Goal: Transaction & Acquisition: Purchase product/service

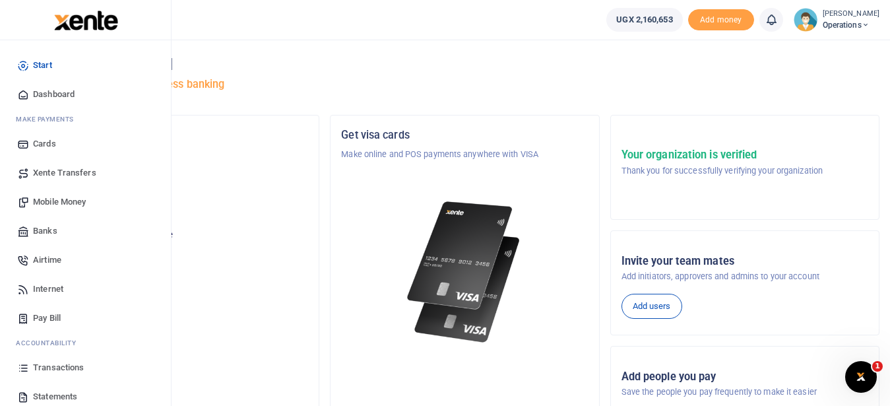
click at [60, 366] on span "Transactions" at bounding box center [58, 367] width 51 height 13
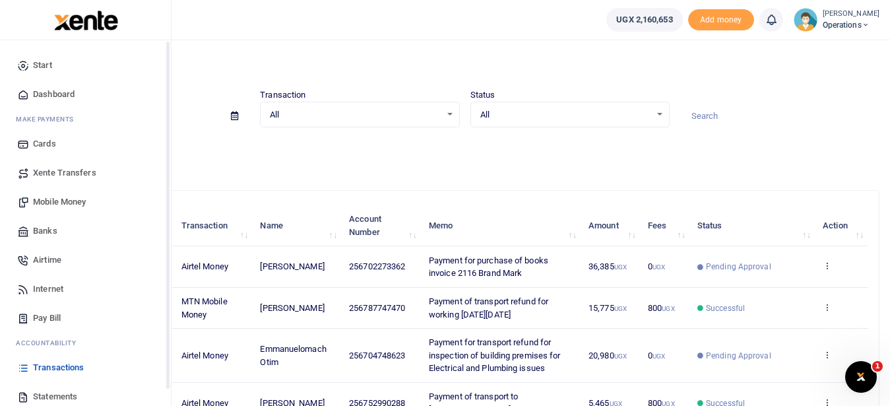
click at [34, 202] on span "Mobile Money" at bounding box center [59, 201] width 53 height 13
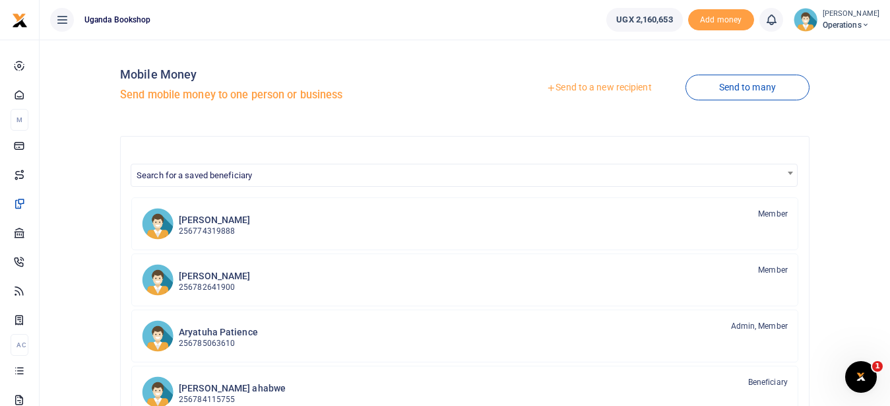
click at [601, 83] on link "Send to a new recipient" at bounding box center [599, 88] width 172 height 24
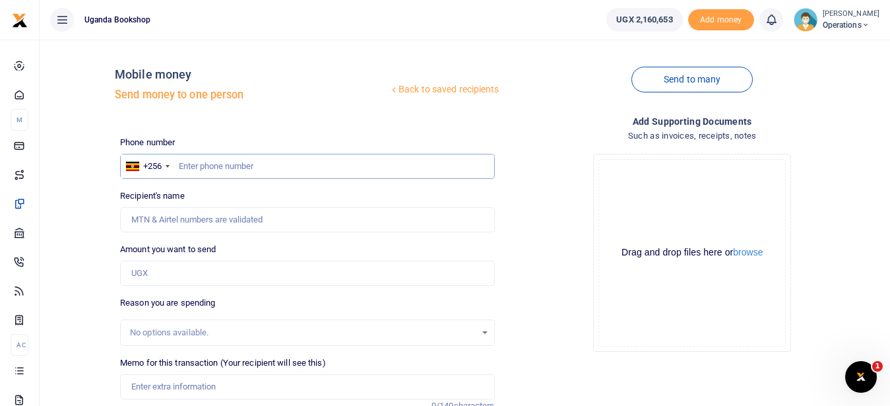
click at [207, 170] on input "text" at bounding box center [307, 166] width 374 height 25
type input "0751378485"
type input "Henry Ssengonge"
type input "0751378485"
click at [157, 276] on input "Amount you want to send" at bounding box center [307, 273] width 374 height 25
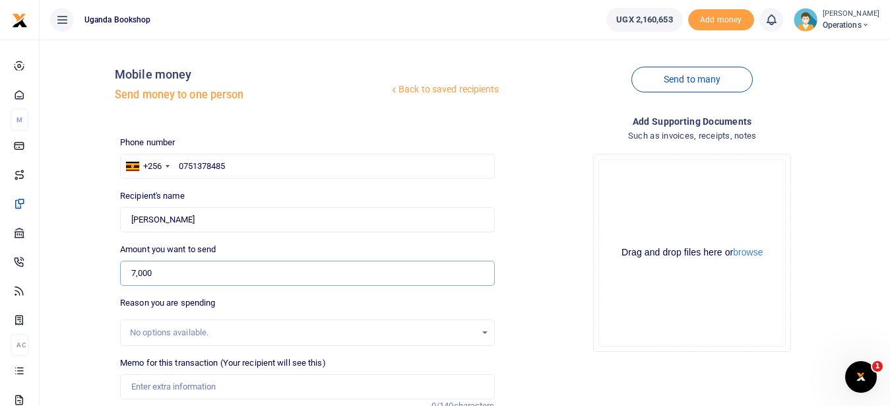
type input "7,000"
click at [178, 389] on input "Memo for this transaction (Your recipient will see this)" at bounding box center [307, 386] width 374 height 25
type input "O"
type input "t"
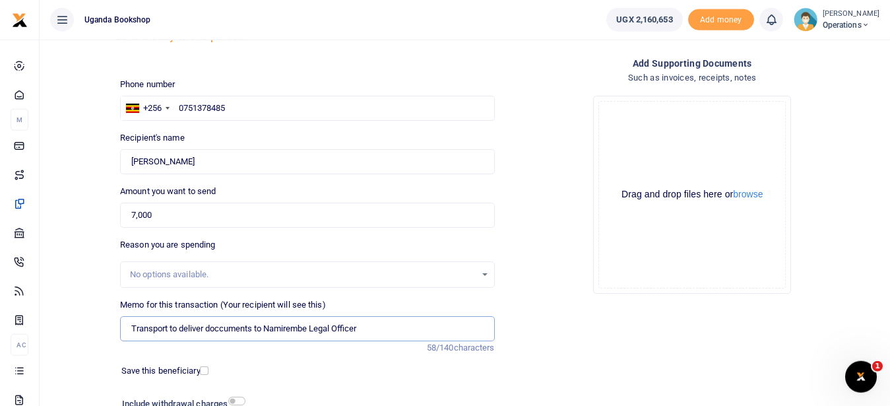
scroll to position [92, 0]
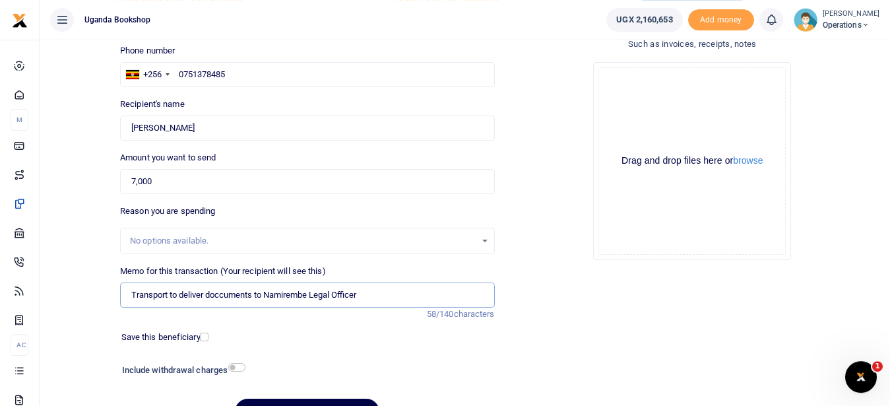
click at [311, 298] on input "Transport to deliver doccuments to Namirembe Legal Officer" at bounding box center [307, 294] width 374 height 25
type input "Transport to deliver doccuments to Namirembe, CCHCL Legal Officer"
click at [241, 372] on div "Include withdrawal charges" at bounding box center [181, 371] width 128 height 21
click at [237, 368] on input "checkbox" at bounding box center [236, 367] width 17 height 9
checkbox input "true"
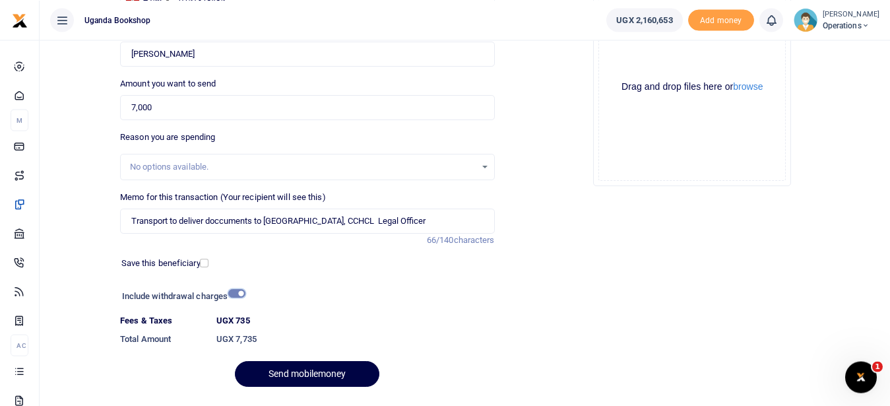
scroll to position [196, 0]
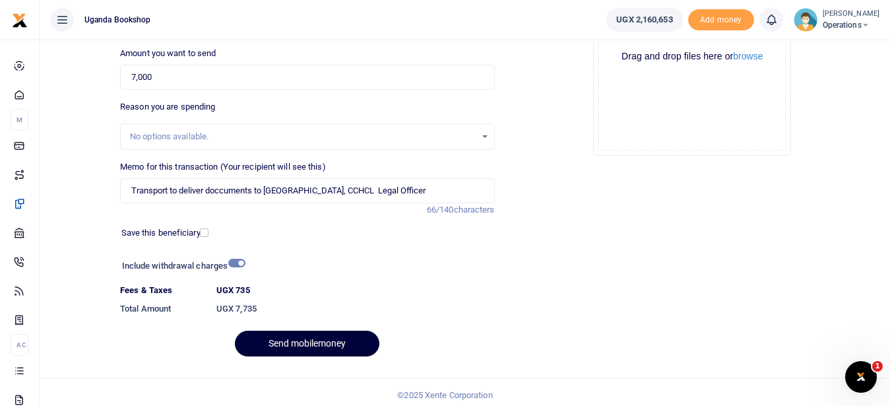
click at [323, 343] on button "Send mobilemoney" at bounding box center [307, 344] width 145 height 26
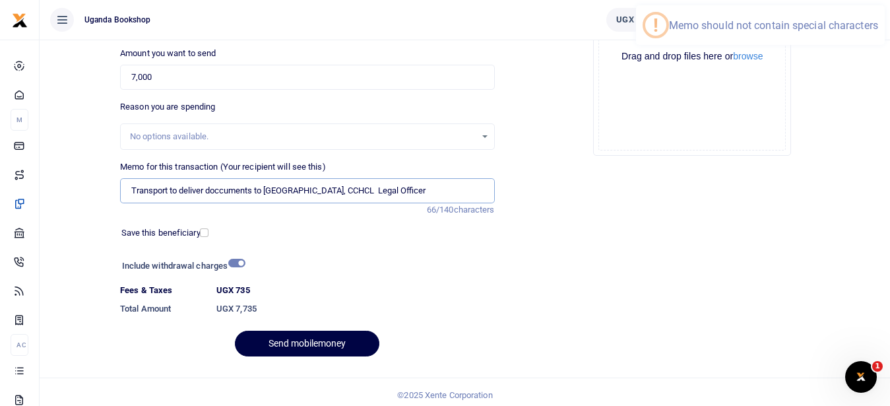
click at [313, 189] on input "Transport to deliver doccuments to Namirembe, CCHCL Legal Officer" at bounding box center [307, 190] width 374 height 25
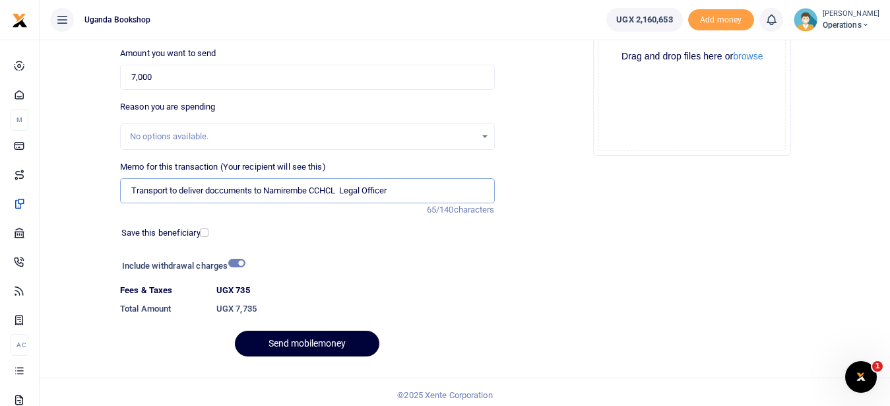
type input "Transport to deliver doccuments to Namirembe CCHCL Legal Officer"
click at [300, 339] on button "Send mobilemoney" at bounding box center [307, 344] width 145 height 26
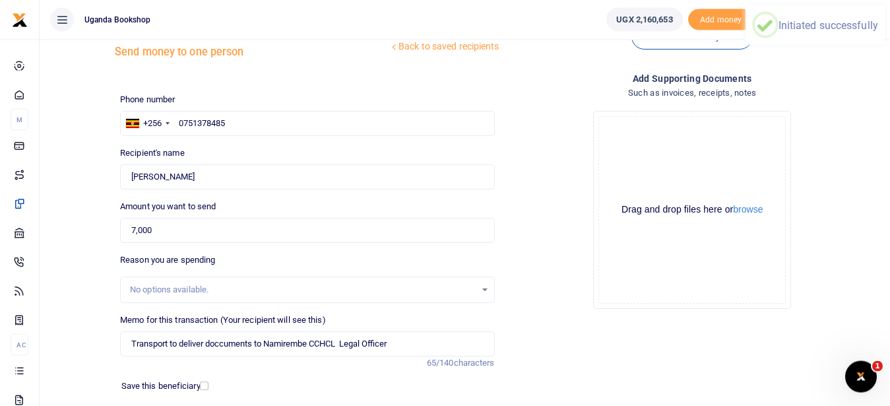
scroll to position [0, 0]
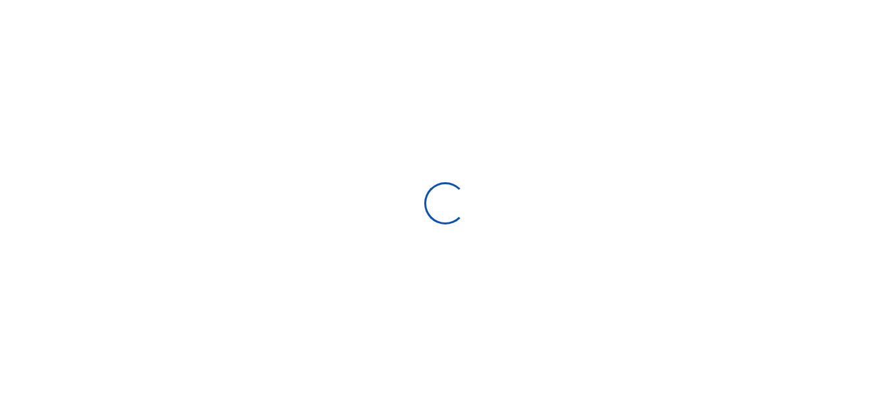
select select
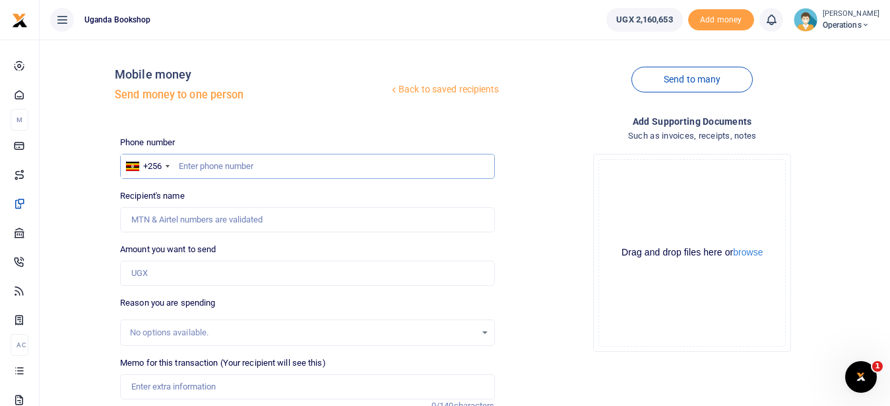
click at [211, 167] on input "text" at bounding box center [307, 166] width 374 height 25
type input "0701596612"
click at [167, 278] on input "Amount you want to send" at bounding box center [307, 273] width 374 height 25
type input "[PERSON_NAME]"
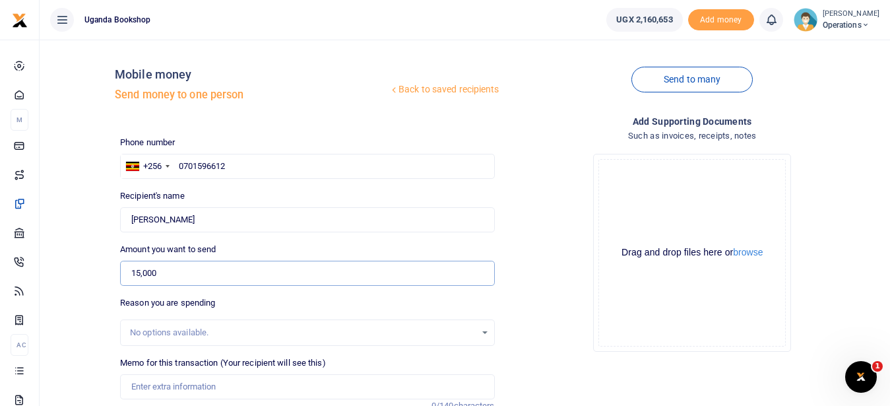
type input "15,000"
click at [160, 381] on input "Memo for this transaction (Your recipient will see this)" at bounding box center [307, 386] width 374 height 25
type input "t"
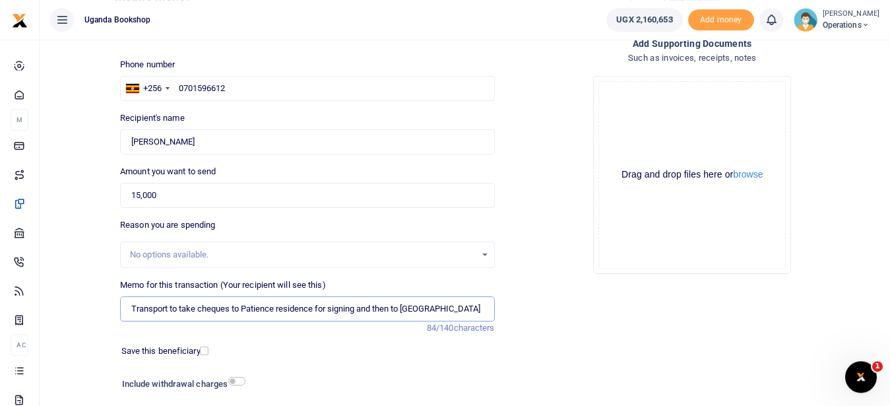
scroll to position [90, 0]
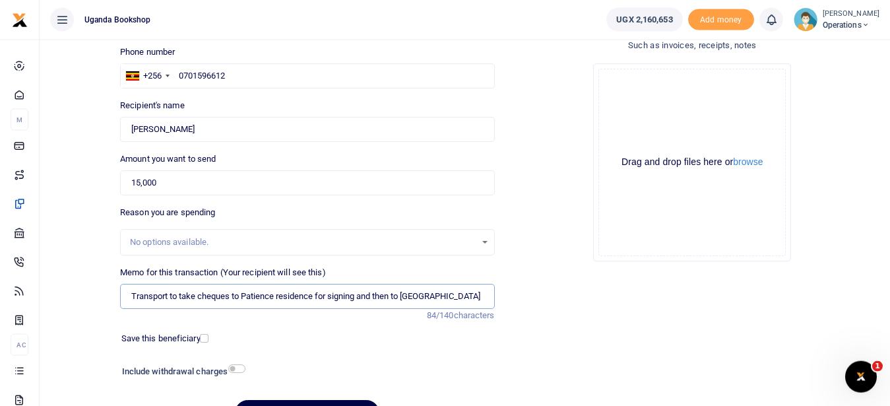
type input "Transport to take cheques to Patience residence for signing and then to Church …"
click at [235, 367] on input "checkbox" at bounding box center [236, 368] width 17 height 9
checkbox input "true"
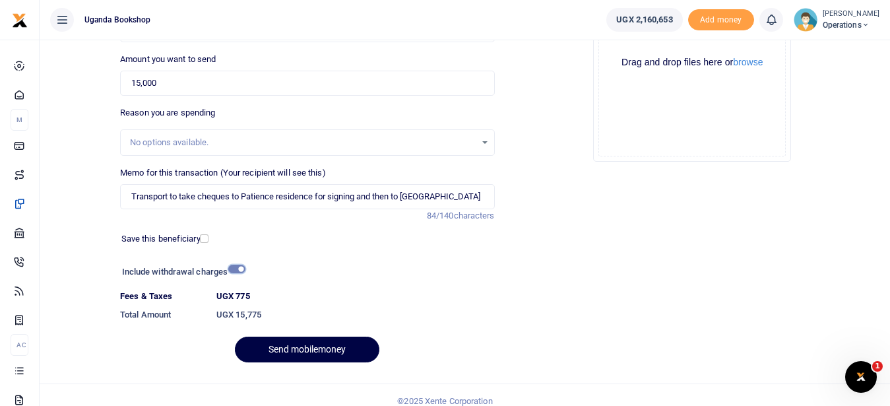
scroll to position [202, 0]
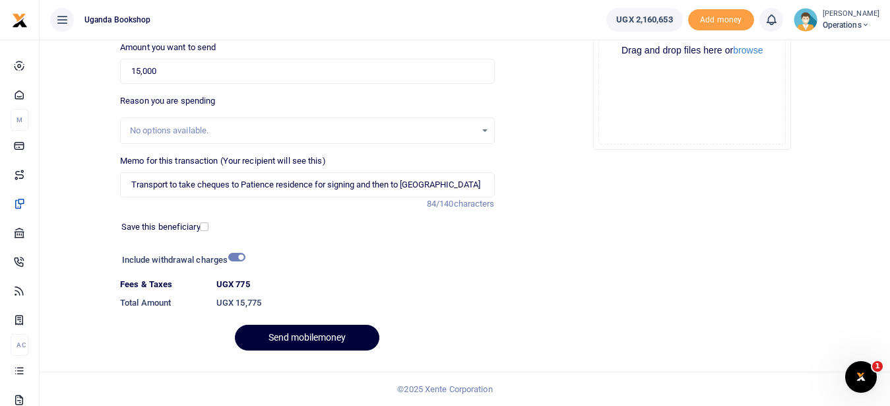
click at [328, 335] on button "Send mobilemoney" at bounding box center [307, 338] width 145 height 26
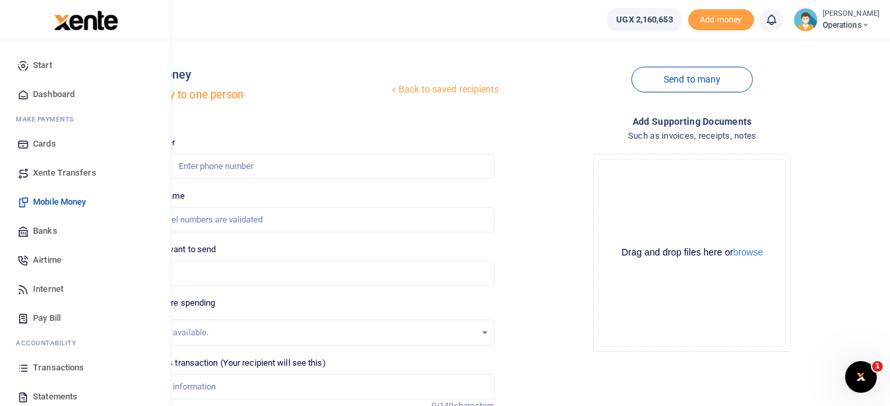
click at [51, 373] on span "Transactions" at bounding box center [58, 367] width 51 height 13
